Goal: Task Accomplishment & Management: Complete application form

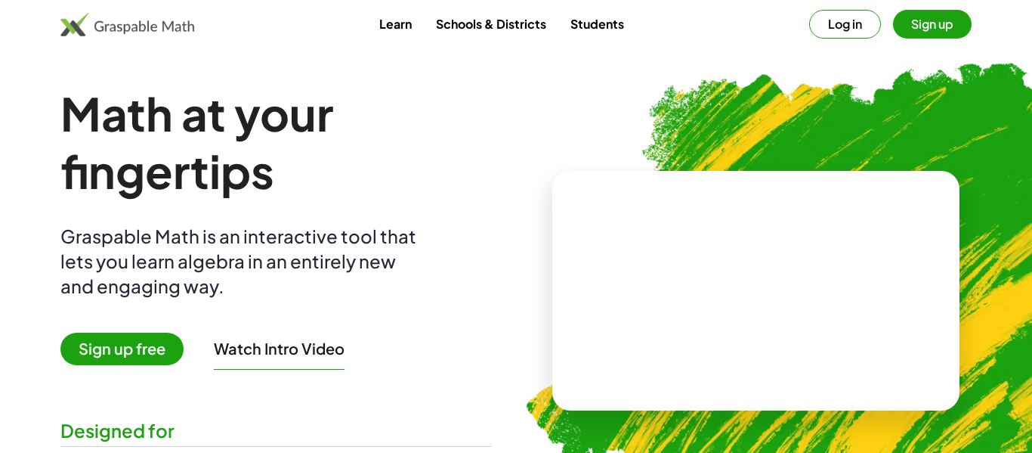
scroll to position [1, 0]
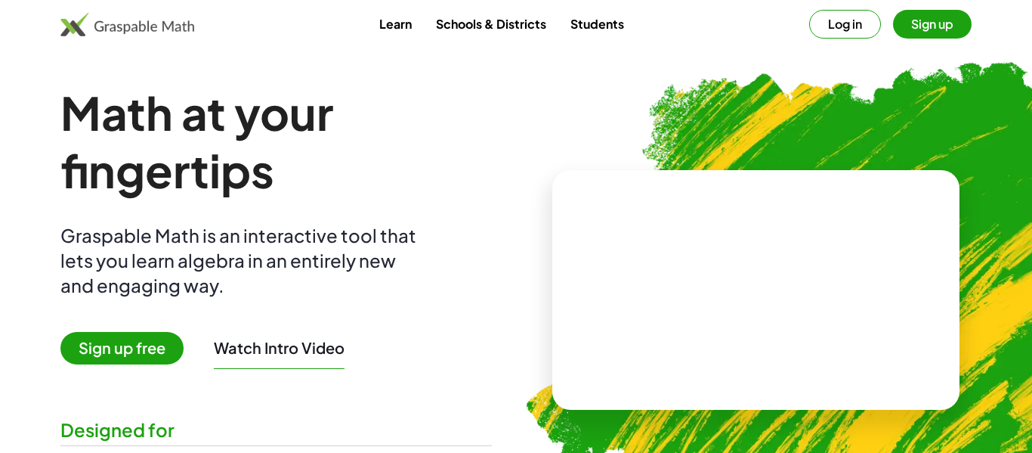
click at [859, 32] on button "Log in" at bounding box center [845, 24] width 72 height 29
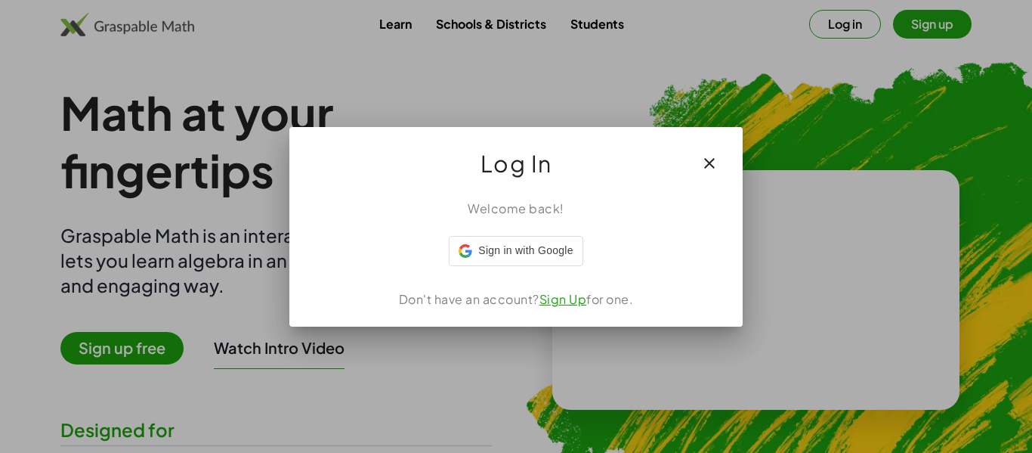
scroll to position [0, 0]
click at [703, 161] on icon "button" at bounding box center [710, 163] width 18 height 18
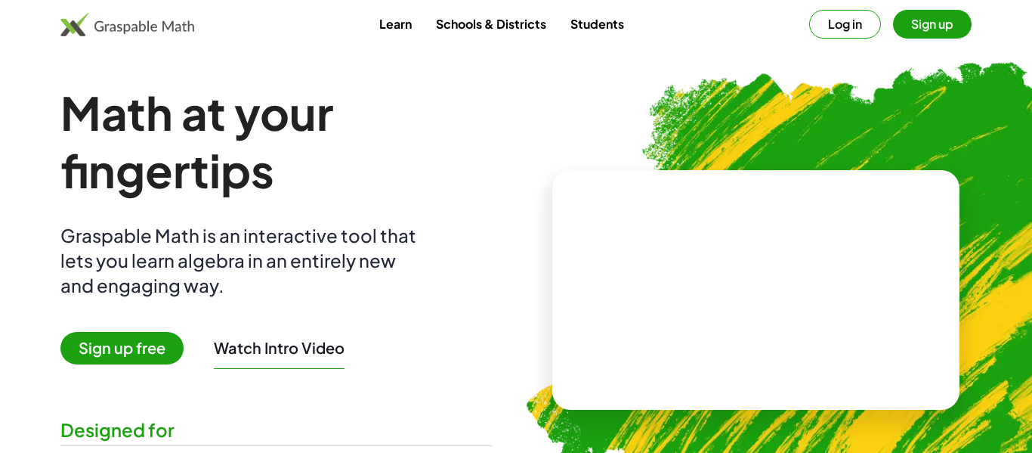
click at [865, 20] on button "Log in" at bounding box center [845, 24] width 72 height 29
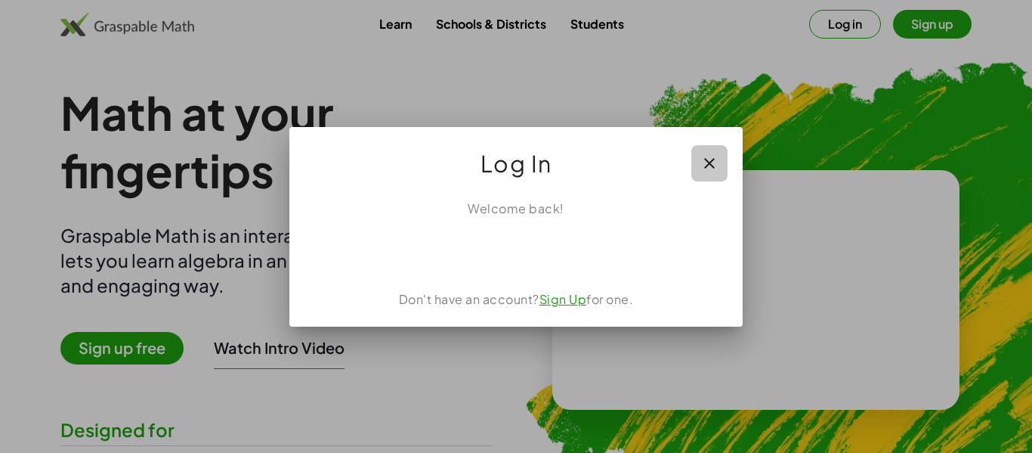
click at [709, 160] on icon "button" at bounding box center [710, 163] width 18 height 18
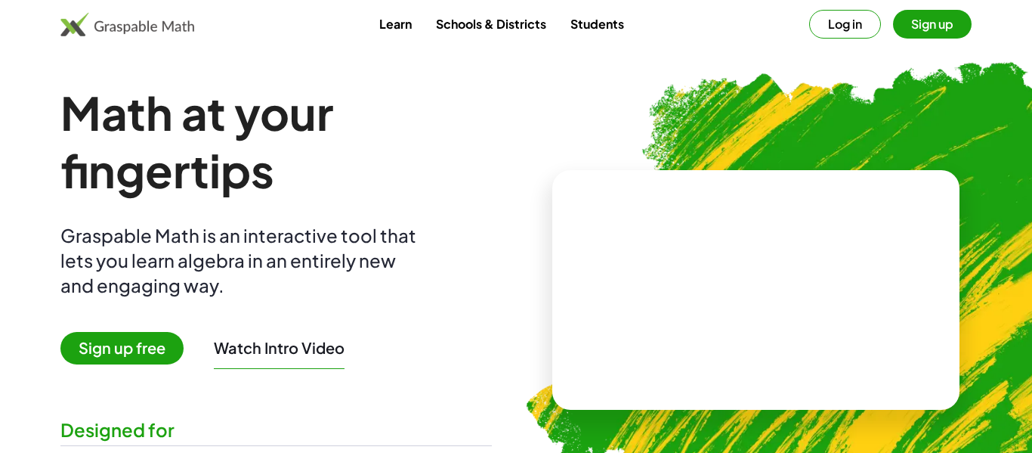
click at [932, 30] on button "Sign up" at bounding box center [932, 24] width 79 height 29
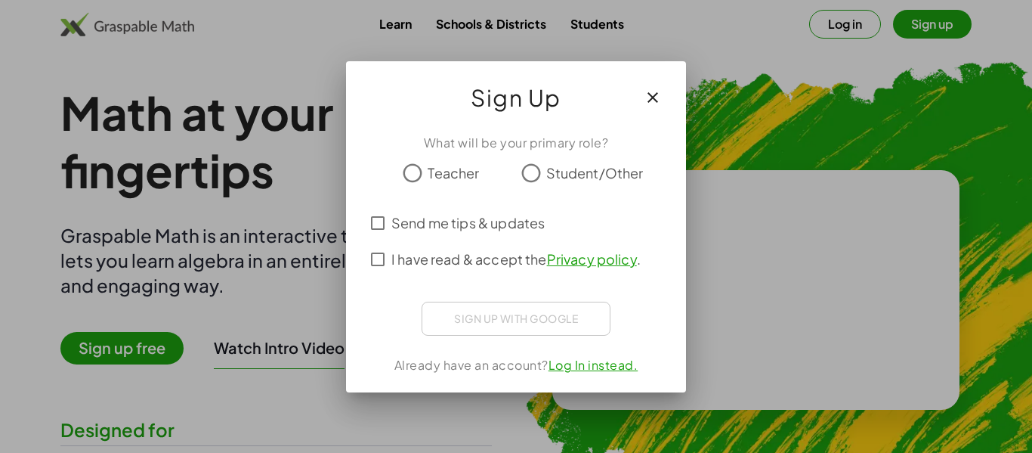
scroll to position [0, 0]
click at [795, 133] on div at bounding box center [516, 226] width 1032 height 453
click at [660, 101] on icon "button" at bounding box center [653, 97] width 18 height 18
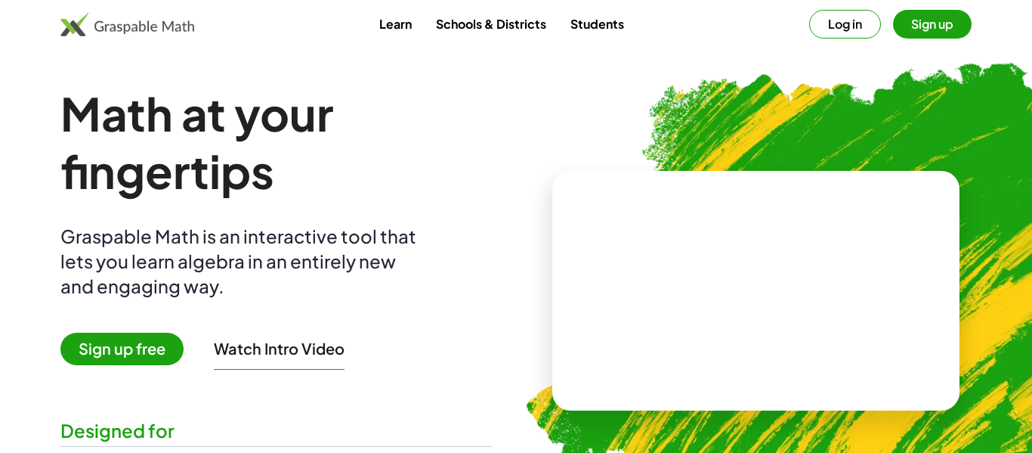
scroll to position [1, 0]
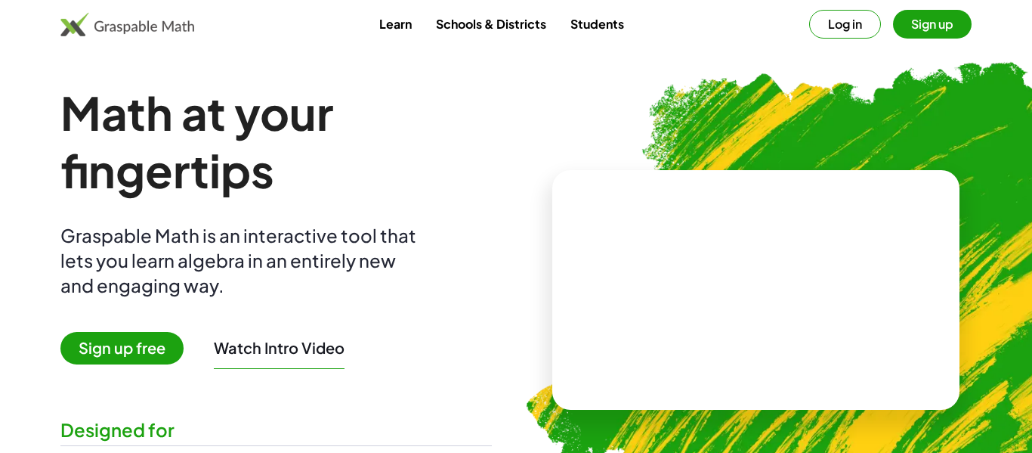
click at [934, 20] on button "Sign up" at bounding box center [932, 24] width 79 height 29
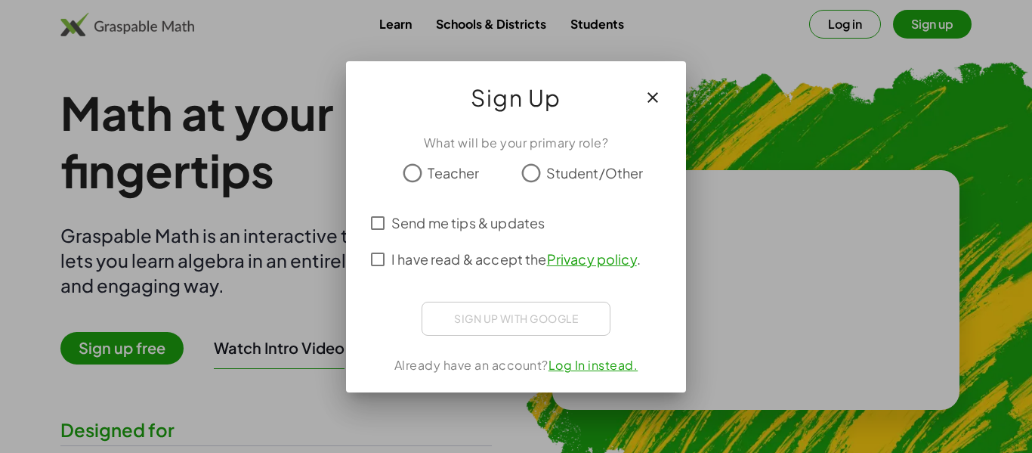
scroll to position [0, 0]
click at [559, 166] on span "Student/Other" at bounding box center [594, 172] width 97 height 20
click at [392, 258] on span "I have read & accept the Privacy policy ." at bounding box center [516, 259] width 249 height 20
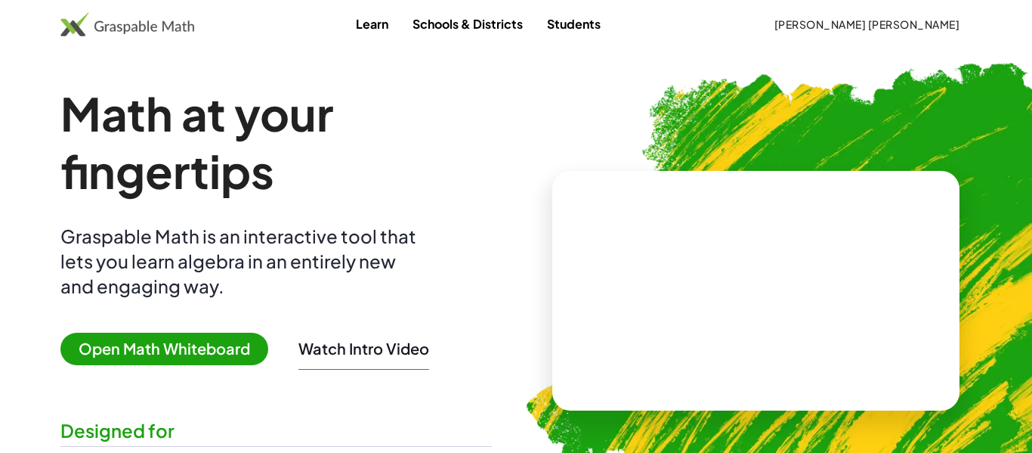
scroll to position [1, 0]
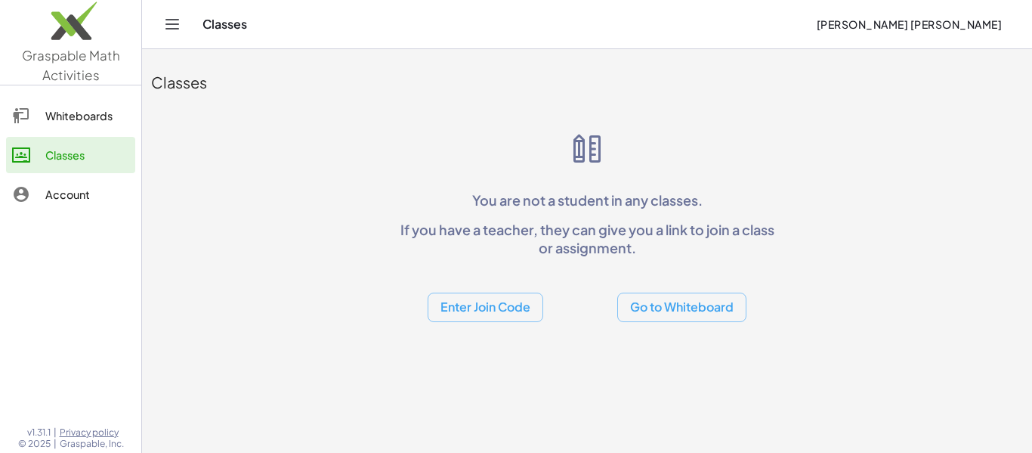
click at [506, 306] on button "Enter Join Code" at bounding box center [486, 306] width 116 height 29
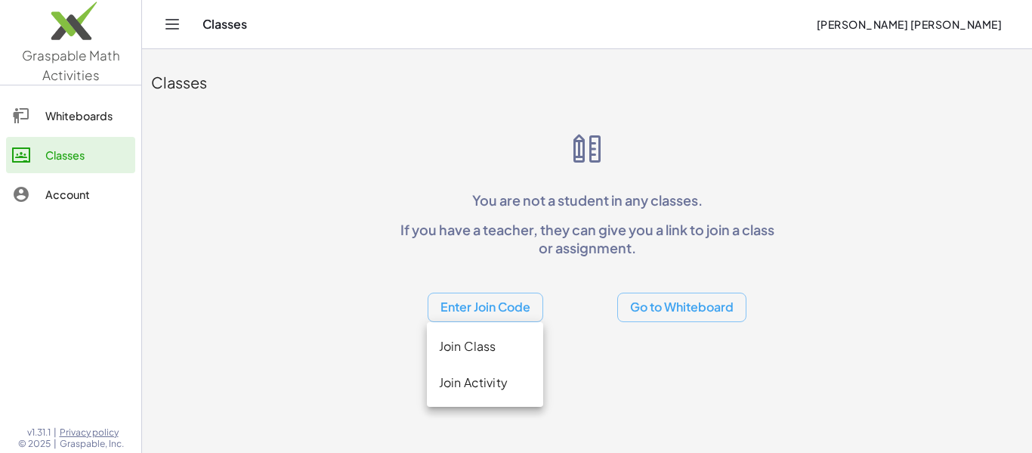
click at [487, 343] on div "Join Class" at bounding box center [485, 346] width 92 height 18
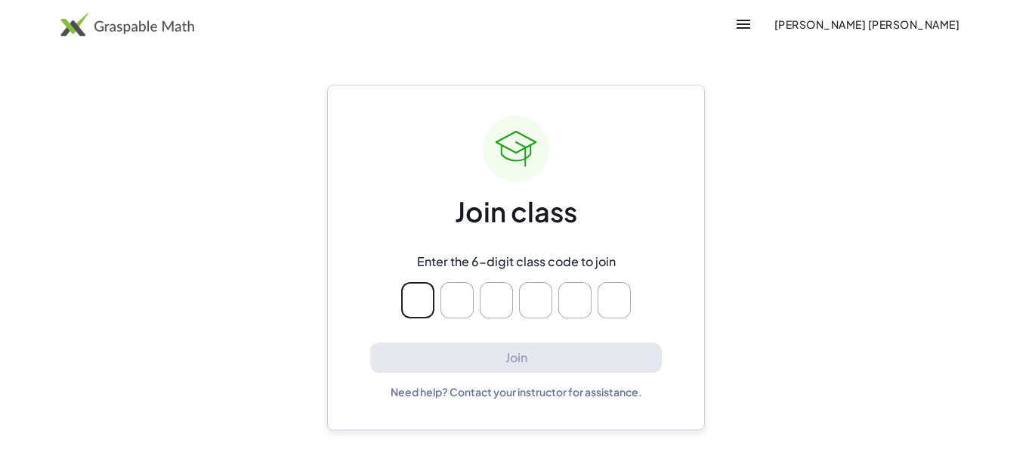
type input "*"
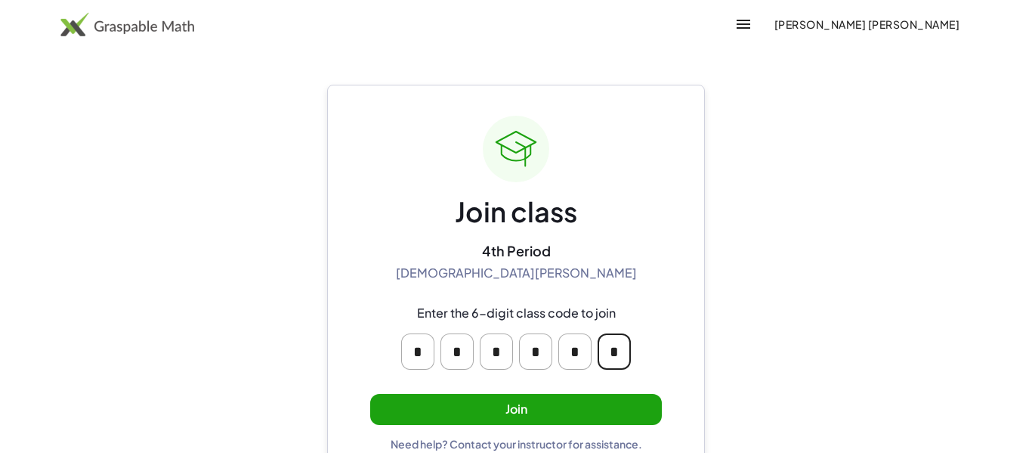
type input "*"
click at [587, 415] on button "Join" at bounding box center [516, 409] width 292 height 31
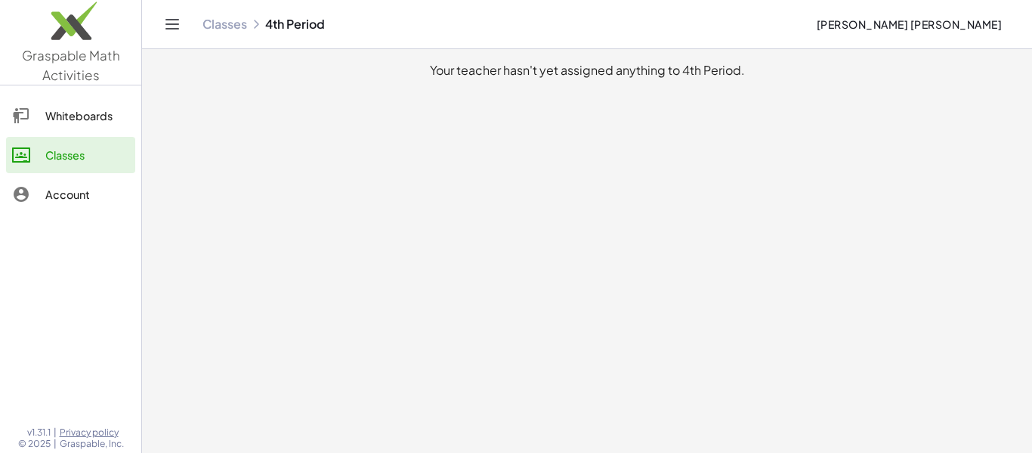
click at [92, 201] on div "Account" at bounding box center [87, 194] width 84 height 18
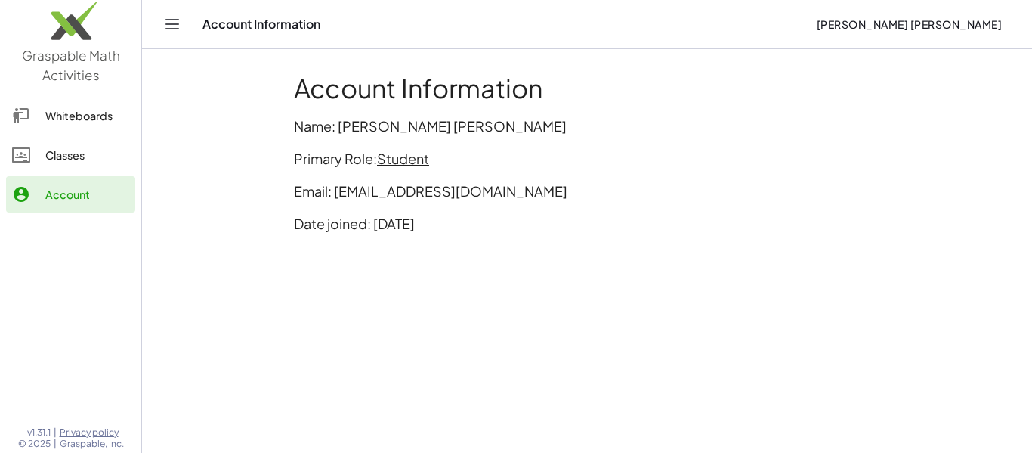
click at [79, 110] on div "Whiteboards" at bounding box center [87, 116] width 84 height 18
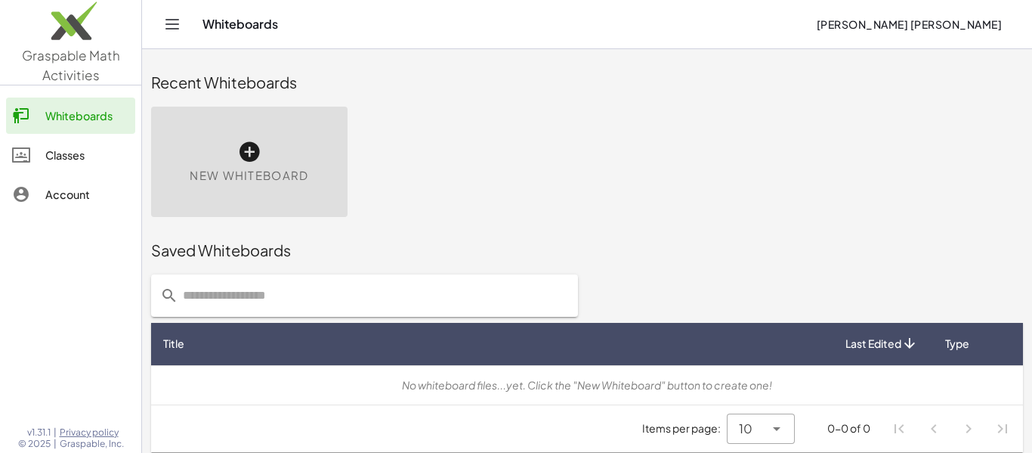
click at [77, 152] on div "Classes" at bounding box center [87, 155] width 84 height 18
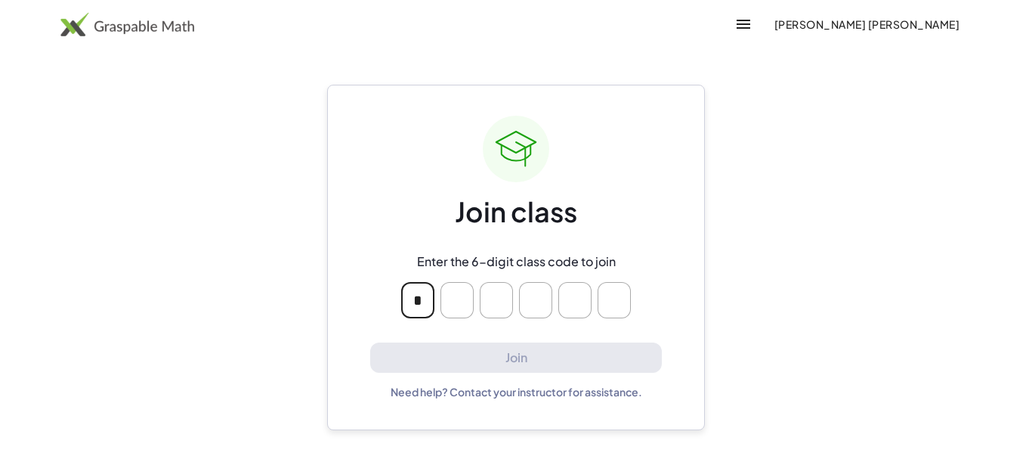
type input "*"
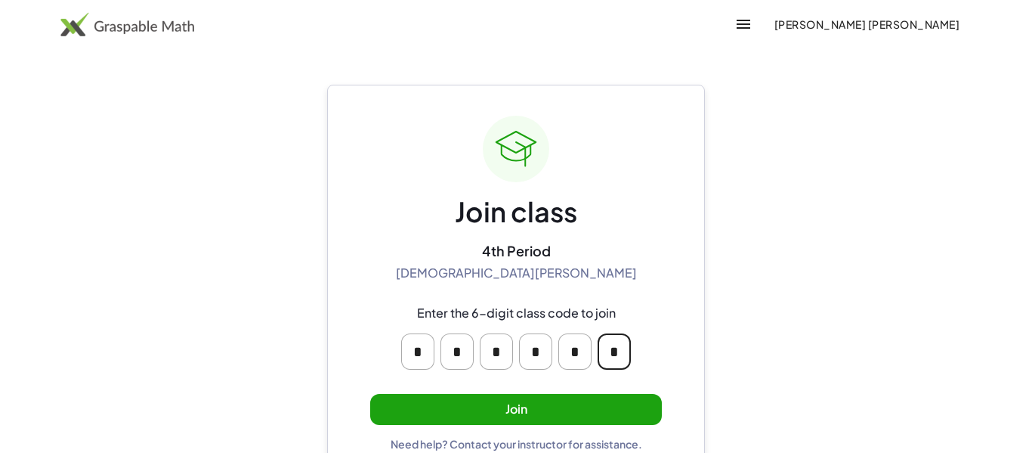
type input "*"
click at [447, 408] on button "Join" at bounding box center [516, 409] width 292 height 31
